Goal: Task Accomplishment & Management: Use online tool/utility

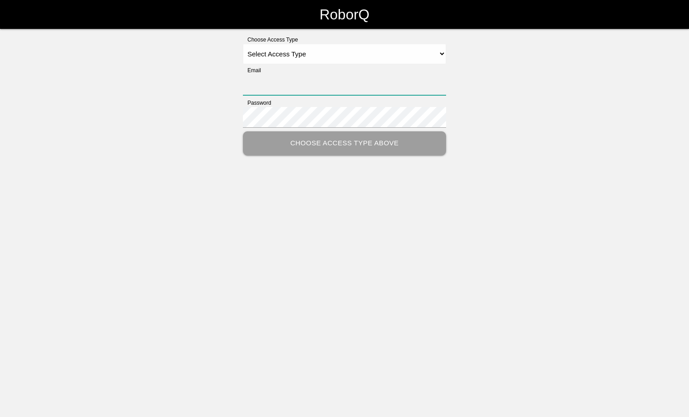
type input "[PERSON_NAME][EMAIL_ADDRESS][PERSON_NAME][DOMAIN_NAME]"
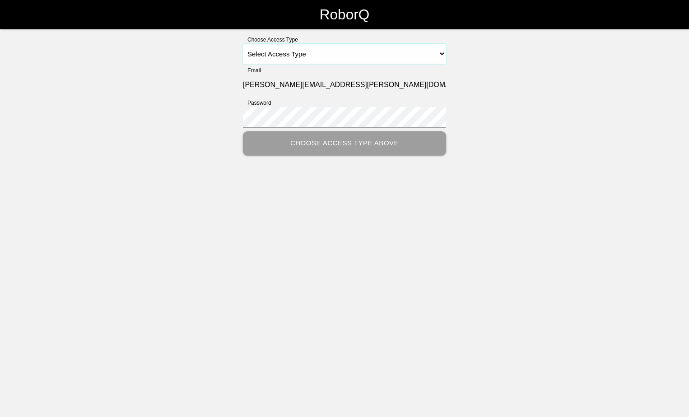
click at [444, 55] on select "Select Access Type Admin Customer Supervisor Worker" at bounding box center [344, 54] width 203 height 20
select select "Customer"
click at [243, 44] on select "Select Access Type Admin Customer Supervisor Worker" at bounding box center [344, 54] width 203 height 20
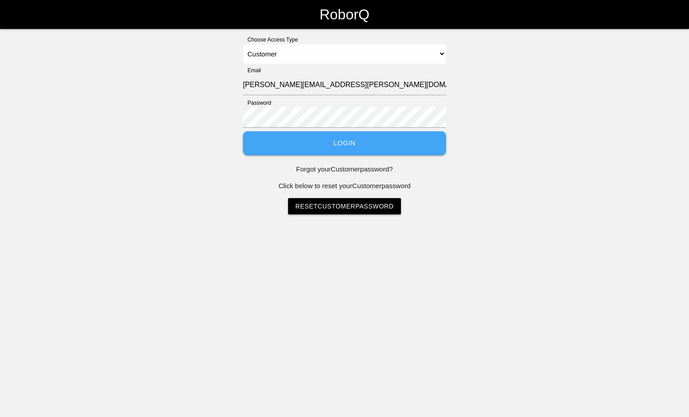
click at [354, 145] on button "Login" at bounding box center [344, 143] width 203 height 24
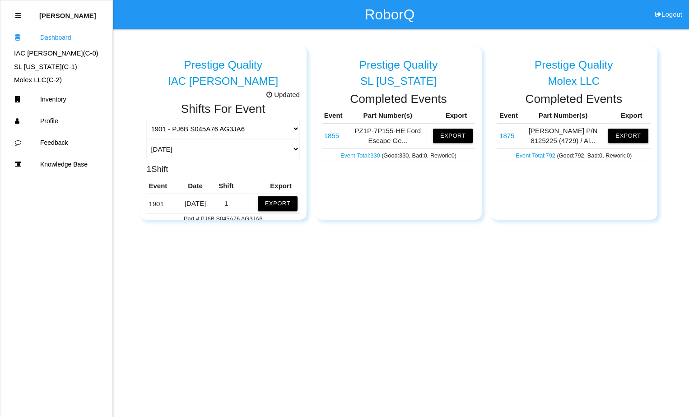
click at [270, 200] on button "Export" at bounding box center [278, 203] width 40 height 14
click at [261, 202] on button "Excel" at bounding box center [269, 202] width 17 height 8
